Goal: Check status

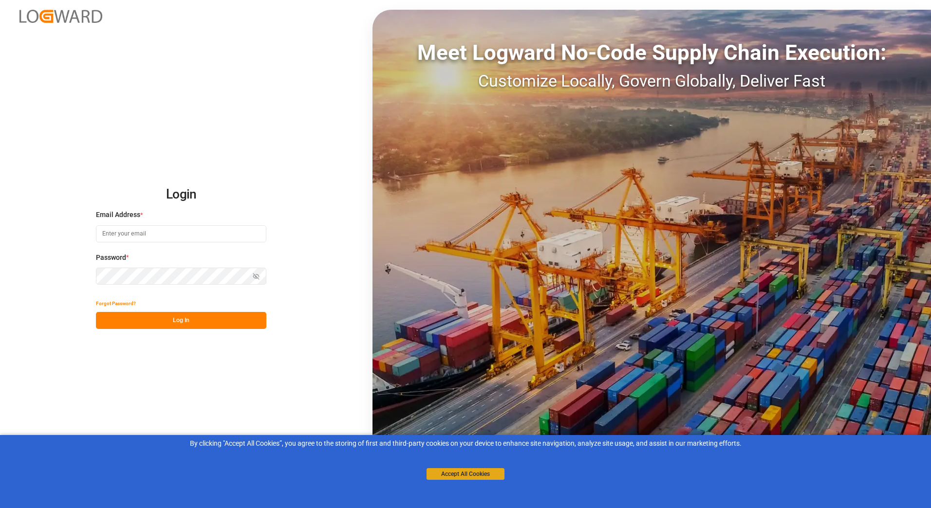
type input "[PERSON_NAME][EMAIL_ADDRESS][PERSON_NAME][DOMAIN_NAME]"
click at [442, 475] on button "Accept All Cookies" at bounding box center [465, 474] width 78 height 12
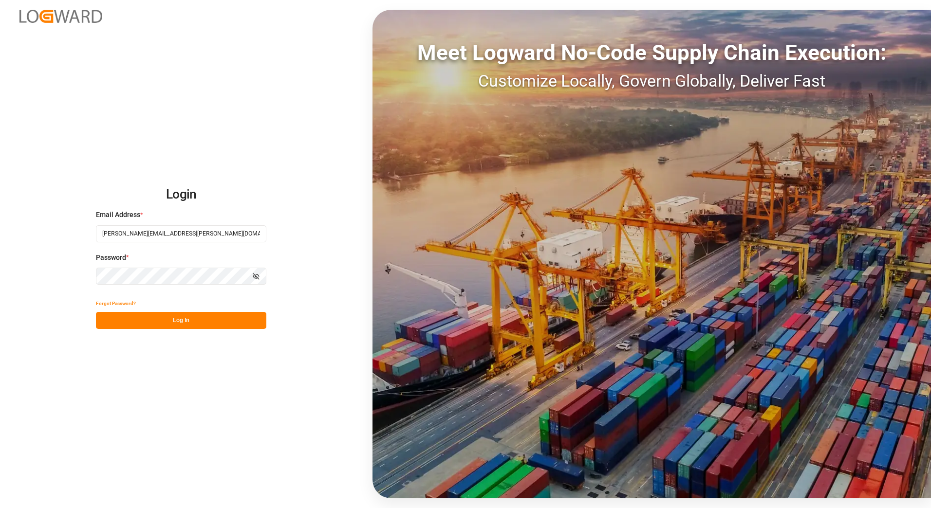
click at [223, 323] on button "Log In" at bounding box center [181, 320] width 170 height 17
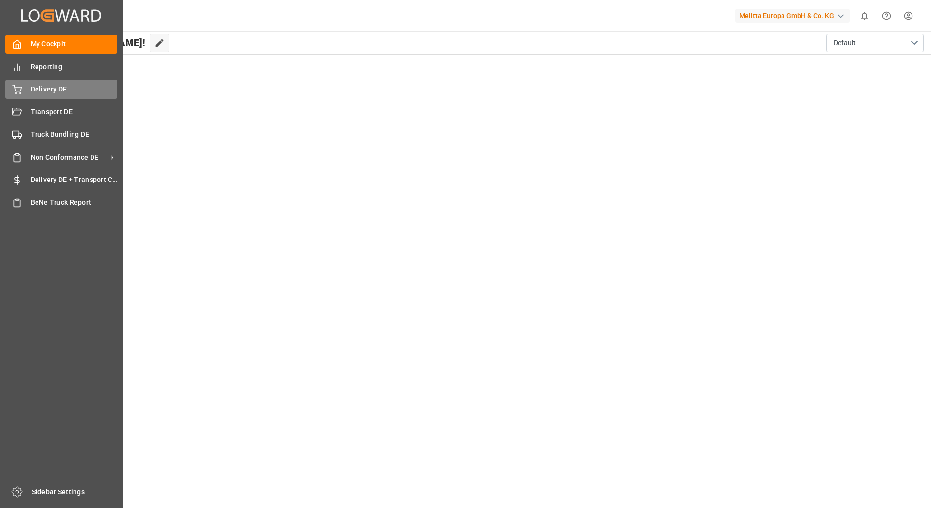
click at [40, 83] on div "Delivery DE Delivery DE" at bounding box center [61, 89] width 112 height 19
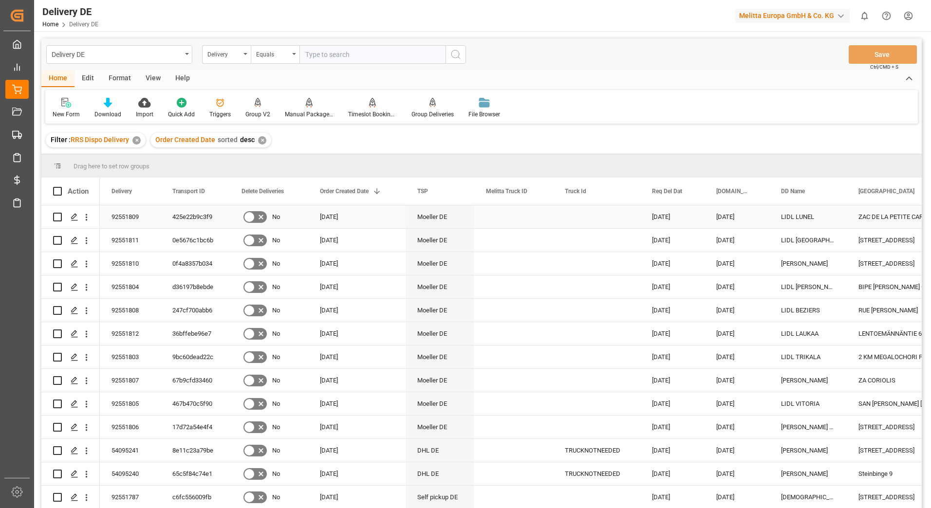
click at [142, 214] on div "92551809" at bounding box center [130, 216] width 61 height 23
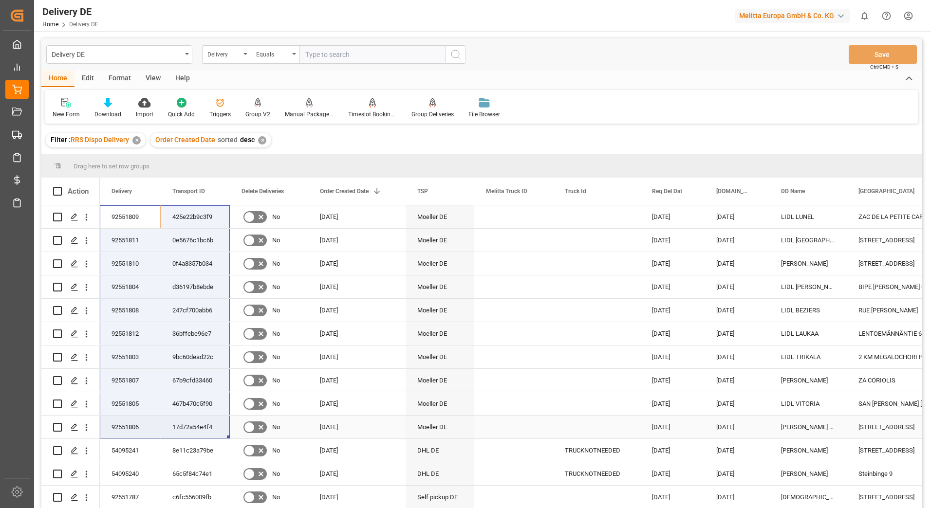
drag, startPoint x: 143, startPoint y: 214, endPoint x: 204, endPoint y: 437, distance: 231.1
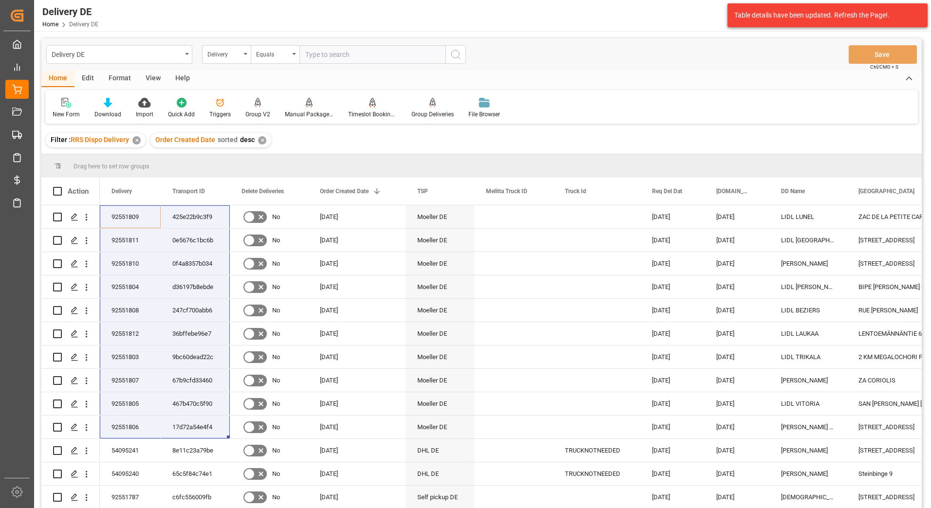
click at [801, 64] on div "Delivery DE Delivery Equals Save Ctrl/CMD + S" at bounding box center [481, 54] width 880 height 32
